Goal: Use online tool/utility: Use online tool/utility

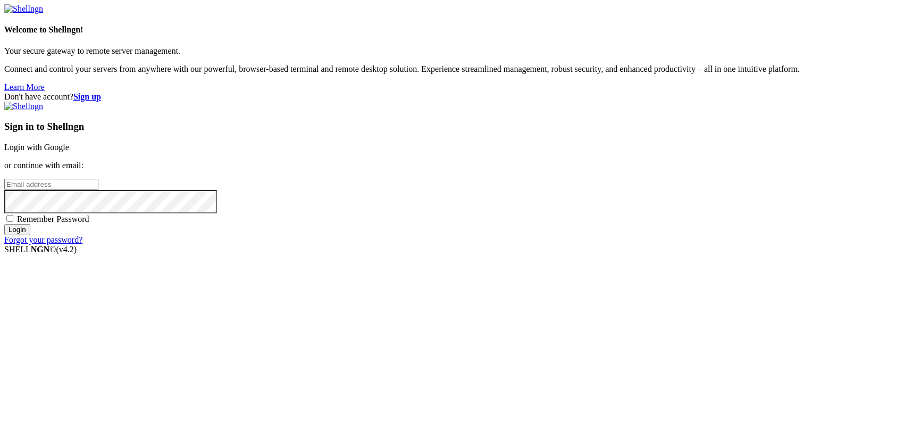
type input "kcs.fa"
click at [69, 152] on link "Login with Google" at bounding box center [36, 146] width 65 height 9
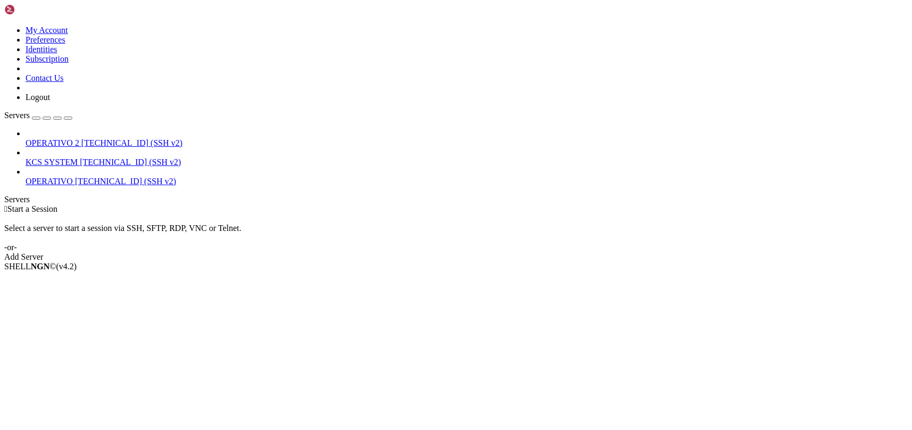
click at [83, 157] on span "[TECHNICAL_ID] (SSH v2)" at bounding box center [130, 161] width 101 height 9
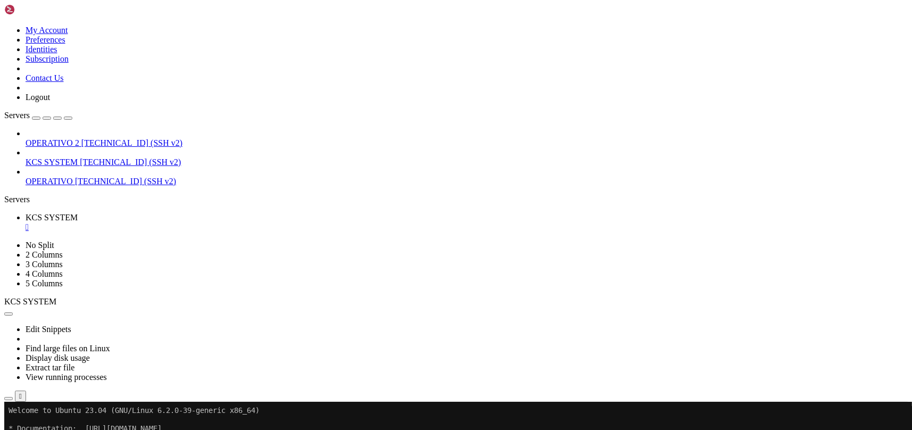
click at [9, 398] on icon "button" at bounding box center [9, 398] width 0 height 0
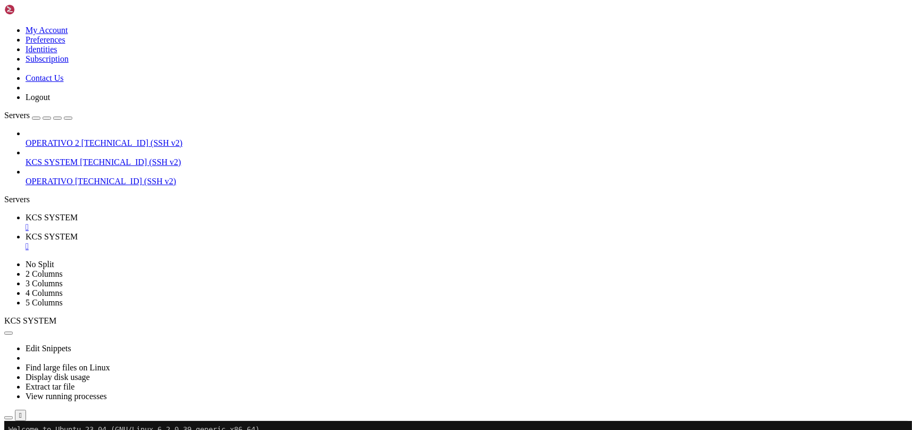
type input "/home/ubuntu"
